Goal: Entertainment & Leisure: Consume media (video, audio)

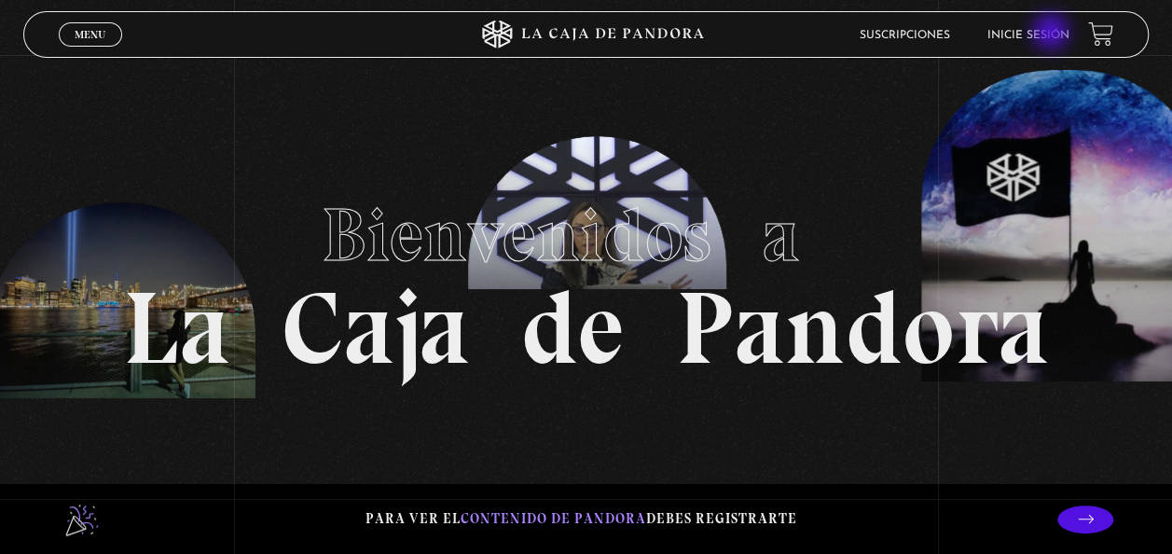
click at [1052, 34] on link "Inicie sesión" at bounding box center [1028, 35] width 82 height 11
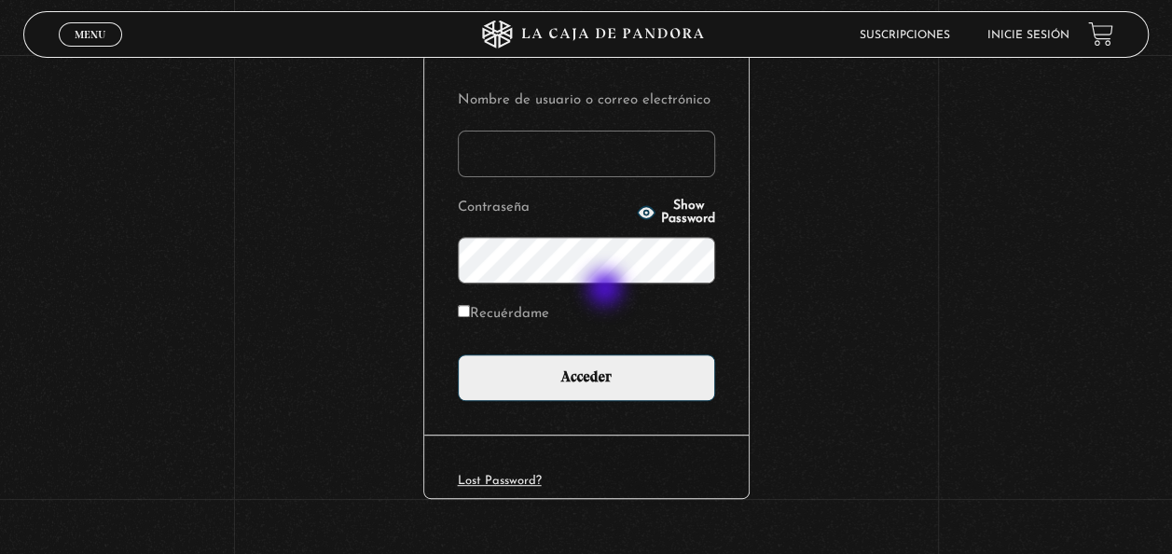
scroll to position [223, 0]
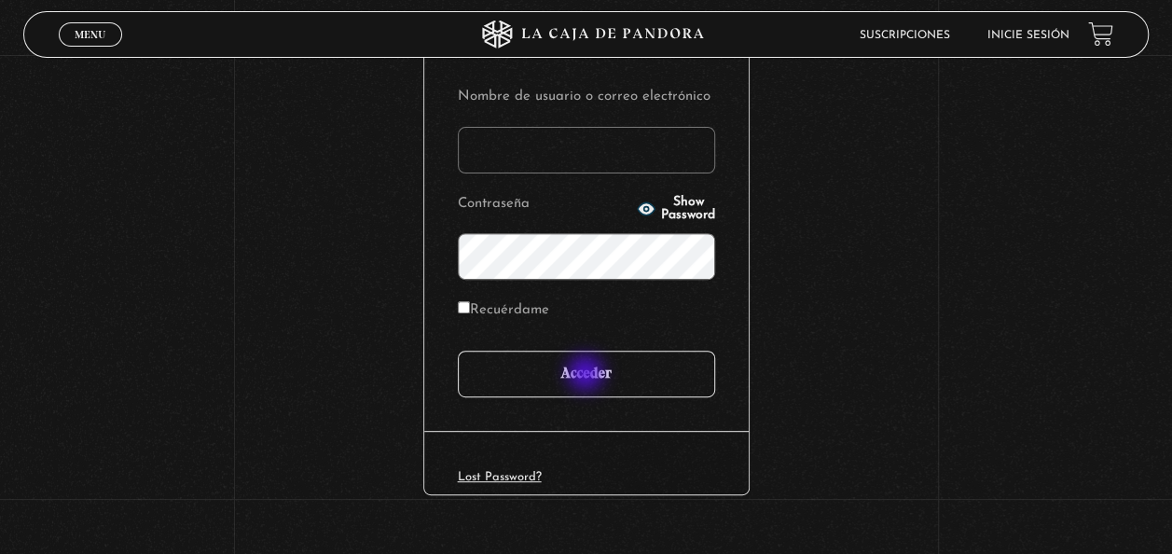
type input "kimchava22@gmail.com"
click at [587, 375] on input "Acceder" at bounding box center [586, 373] width 257 height 47
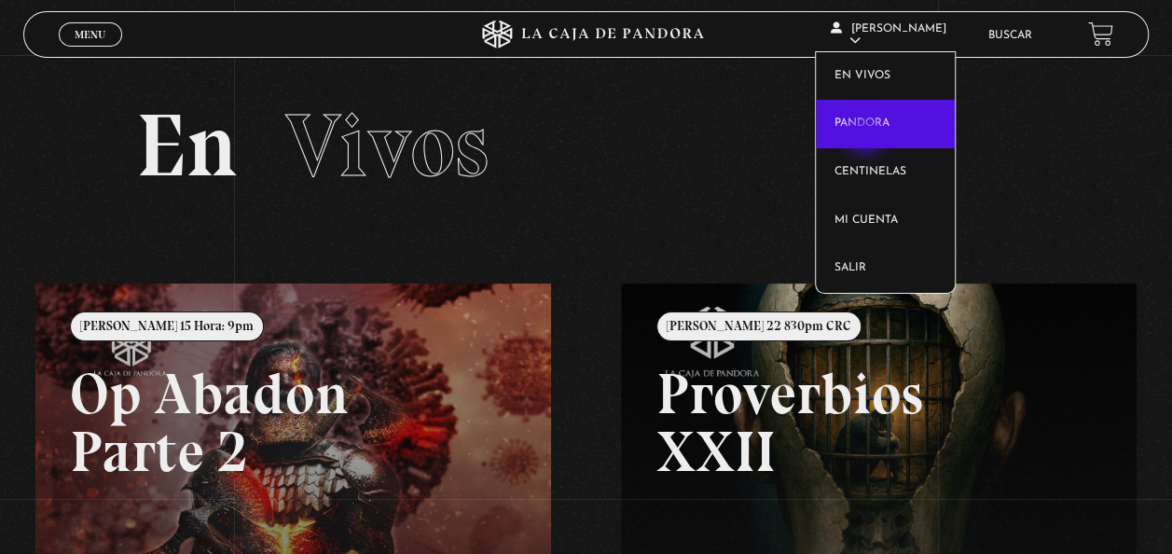
click at [867, 137] on link "Pandora" at bounding box center [885, 124] width 139 height 48
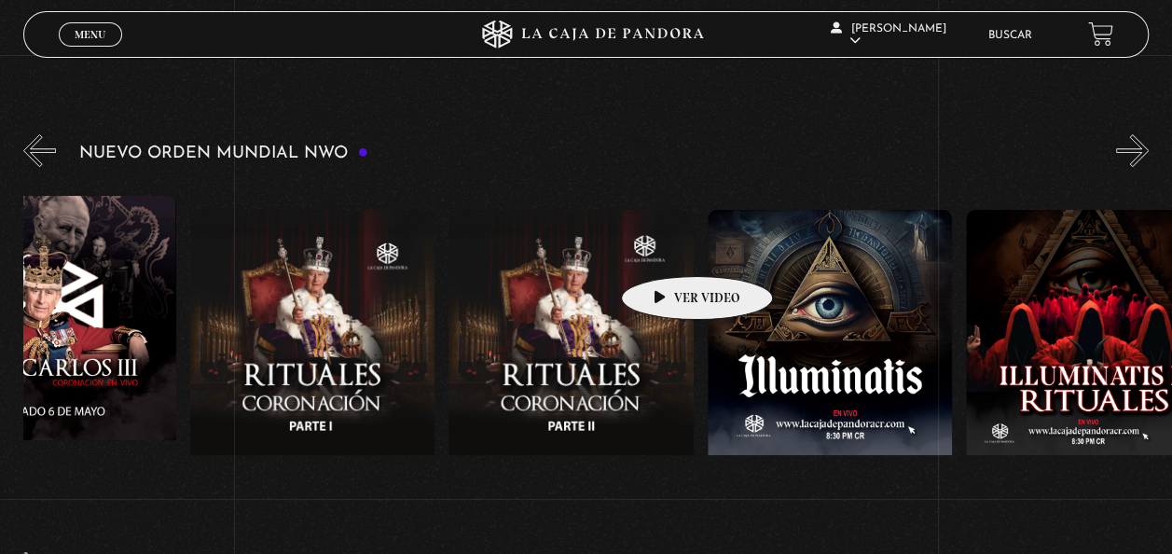
scroll to position [0, 7852]
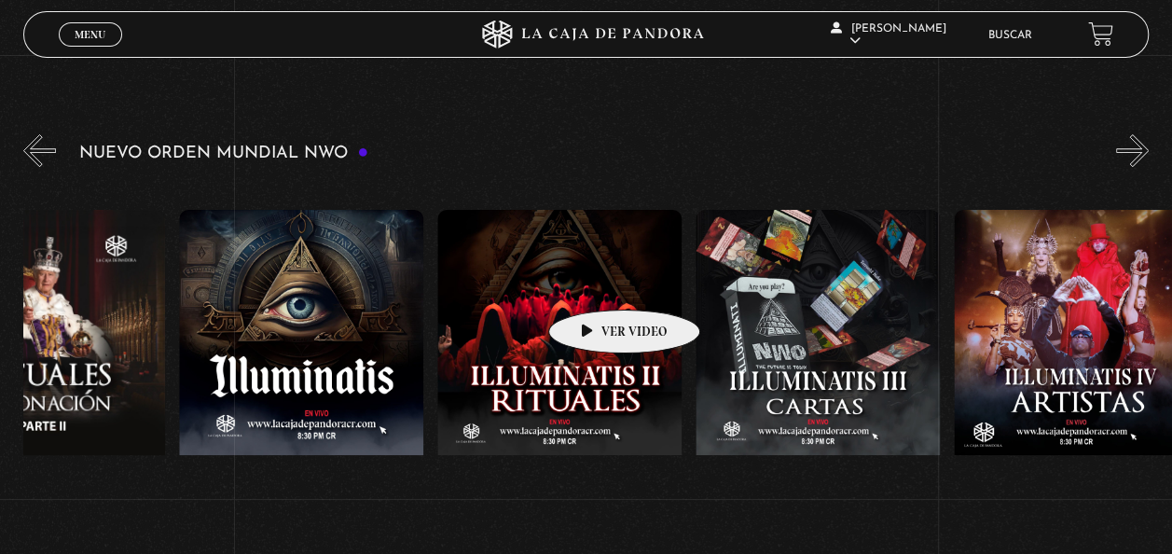
click at [595, 281] on figure at bounding box center [559, 378] width 244 height 336
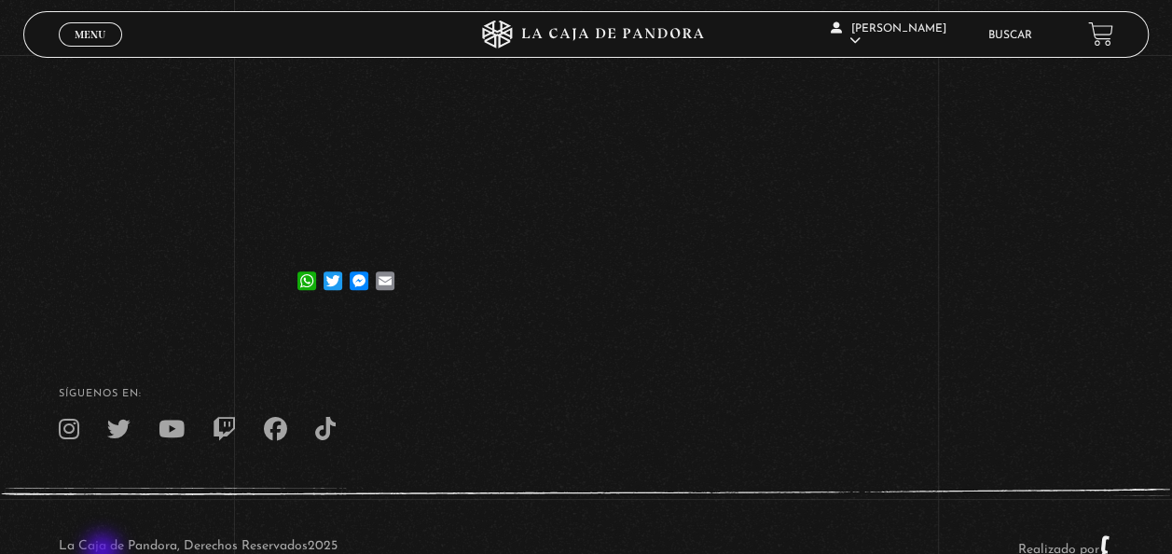
scroll to position [484, 0]
